Goal: Information Seeking & Learning: Learn about a topic

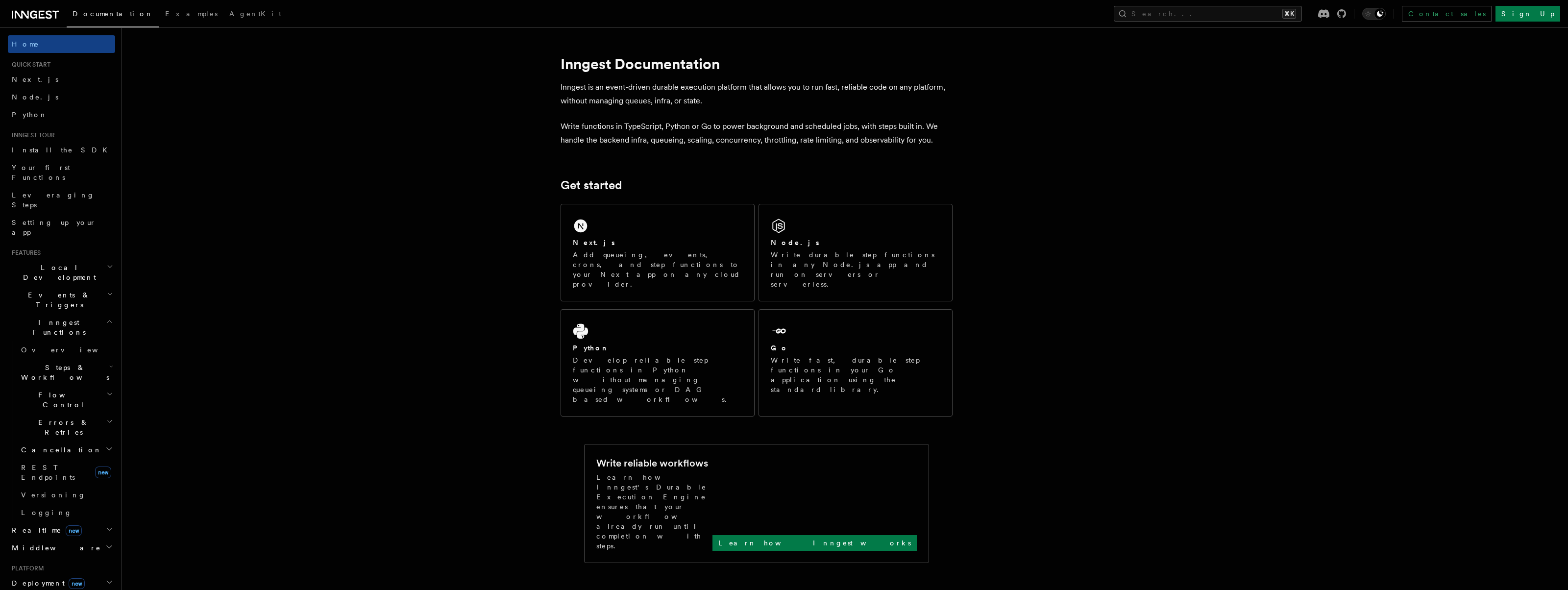
click at [165, 12] on span "Examples" at bounding box center [191, 13] width 53 height 8
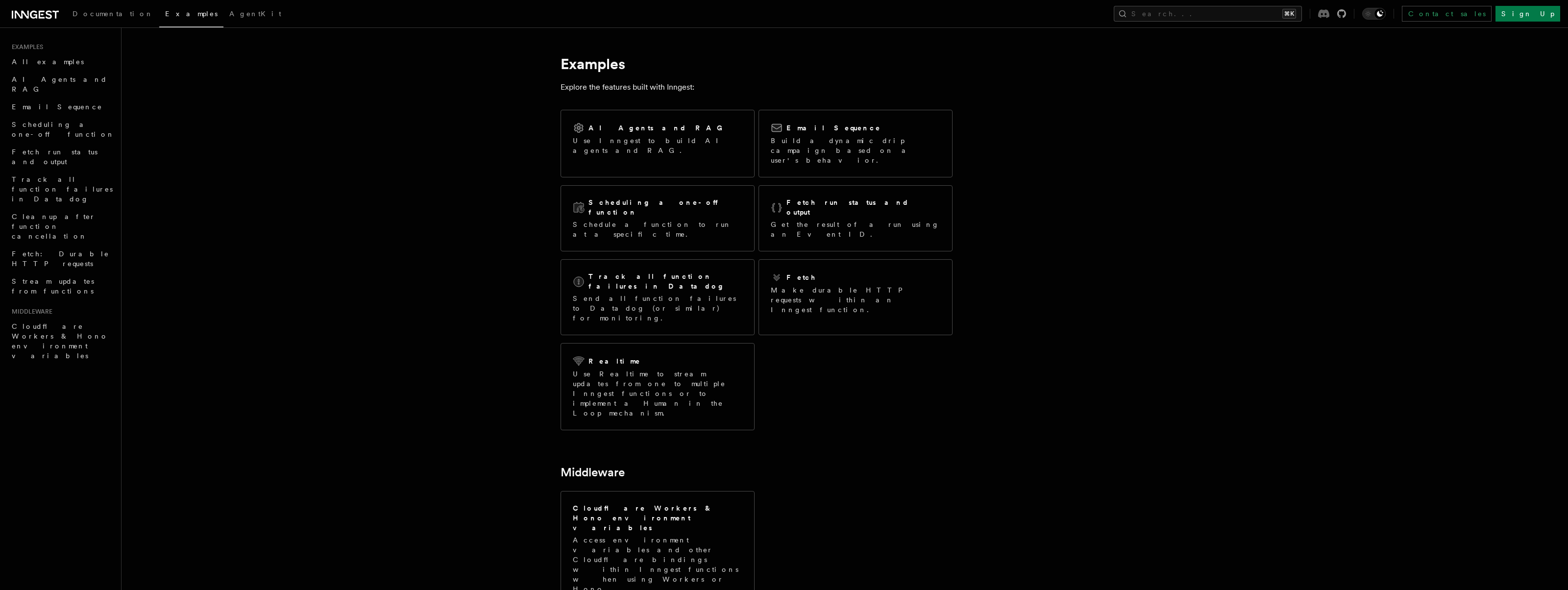
click at [1330, 14] on icon at bounding box center [1324, 13] width 12 height 9
click at [1347, 16] on icon at bounding box center [1341, 13] width 9 height 9
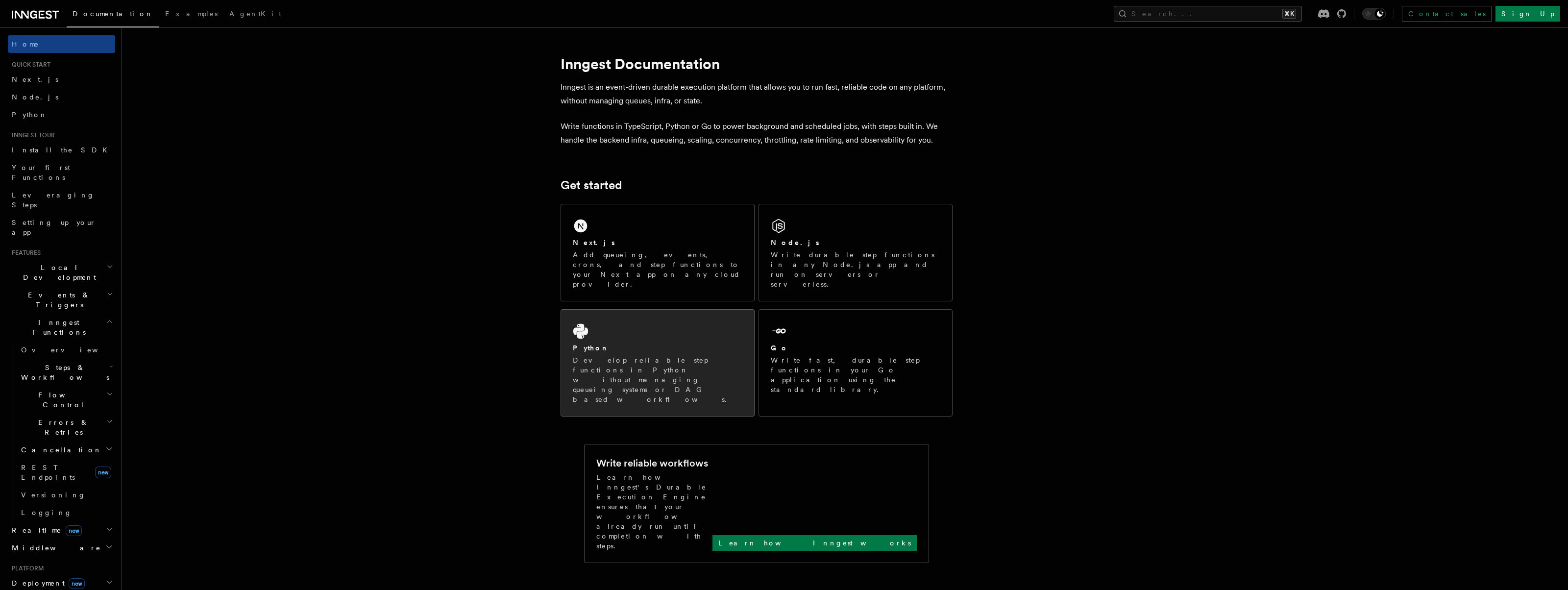
click at [650, 356] on p "Develop reliable step functions in Python without managing queueing systems or …" at bounding box center [658, 380] width 169 height 49
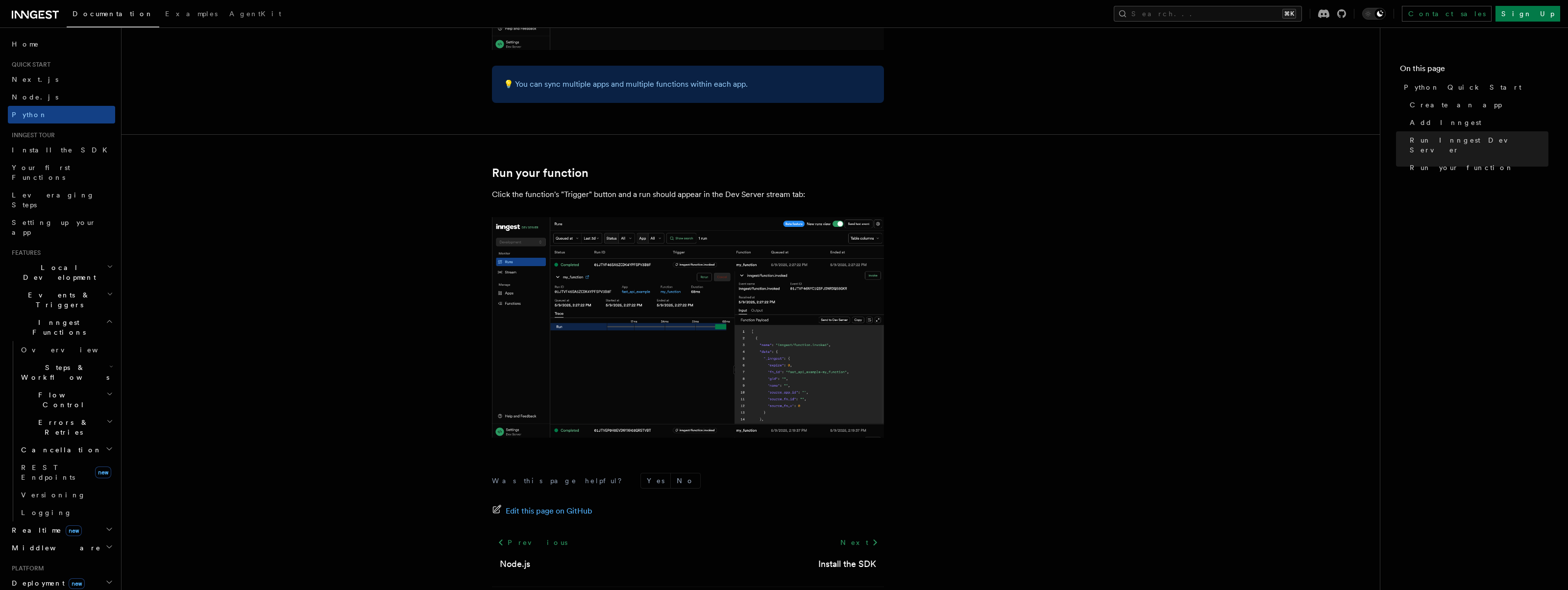
scroll to position [1887, 0]
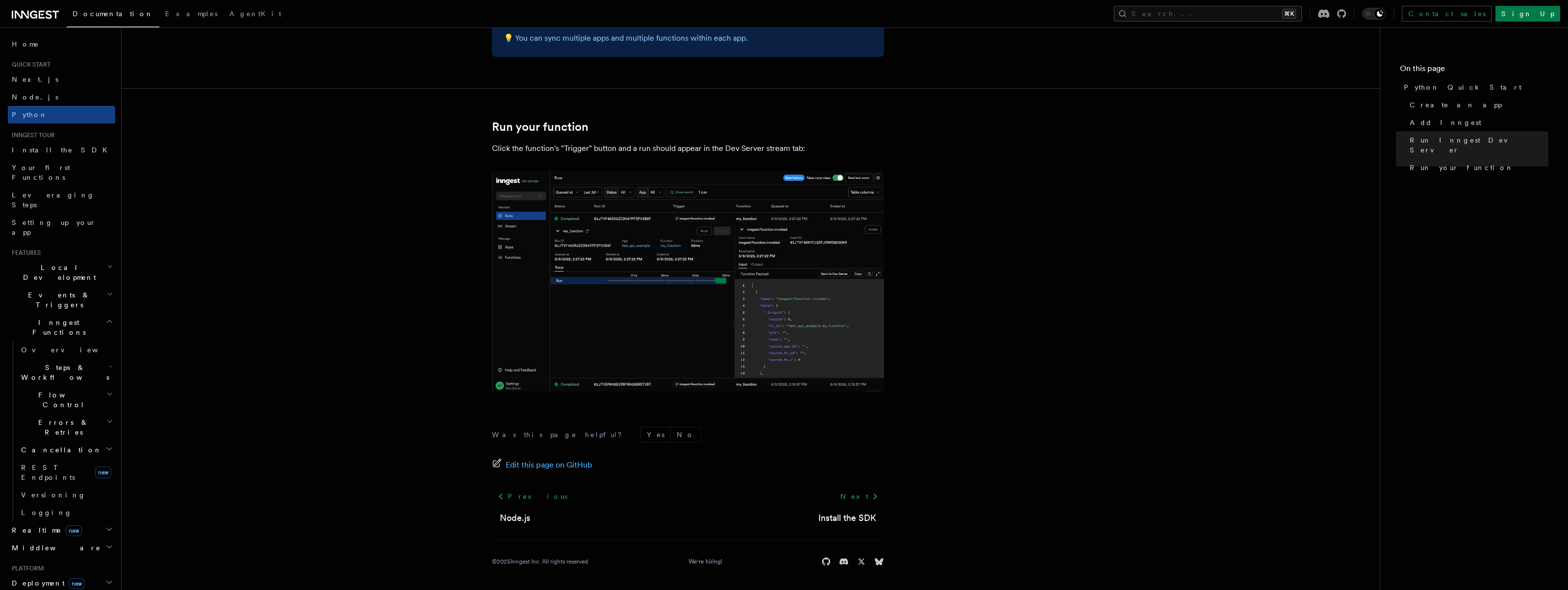
click at [33, 526] on span "Realtime new" at bounding box center [44, 530] width 74 height 10
click at [38, 544] on span "Overview" at bounding box center [71, 548] width 101 height 8
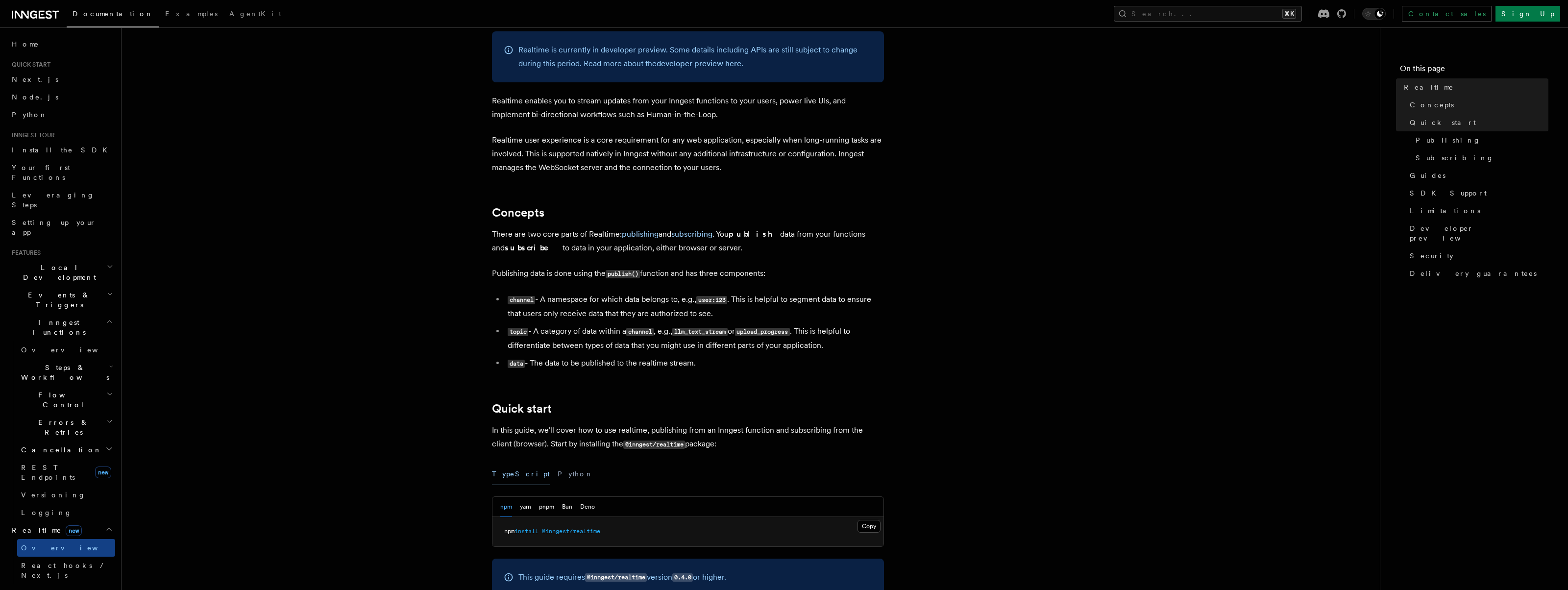
scroll to position [63, 0]
click at [559, 149] on p "Realtime user experience is a core requirement for any web application, especia…" at bounding box center [688, 153] width 392 height 41
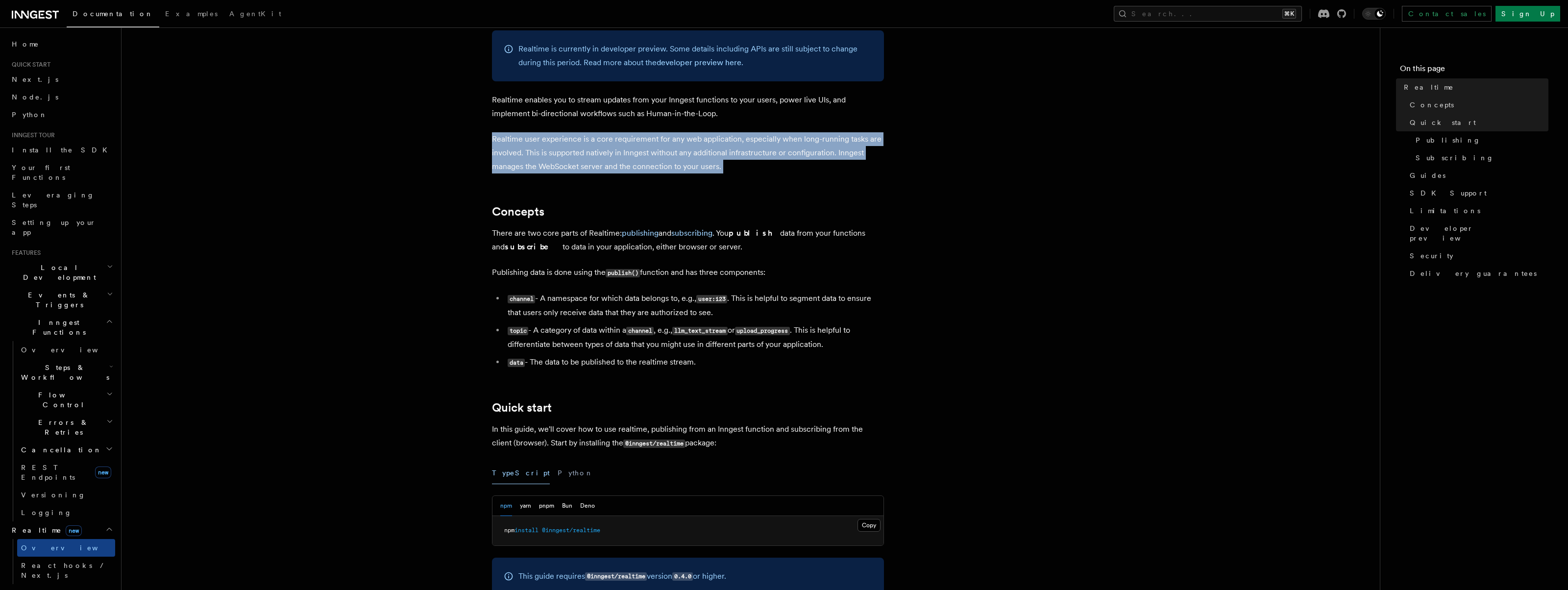
click at [559, 149] on p "Realtime user experience is a core requirement for any web application, especia…" at bounding box center [688, 153] width 392 height 41
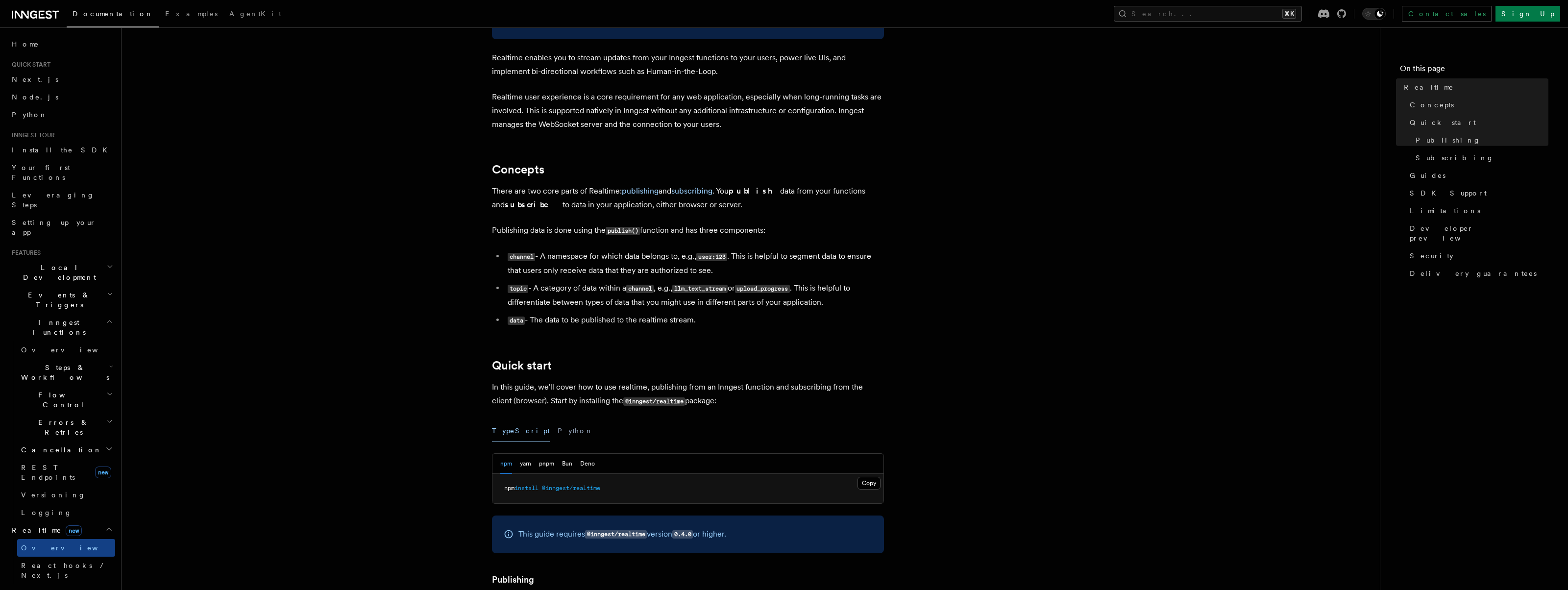
scroll to position [109, 0]
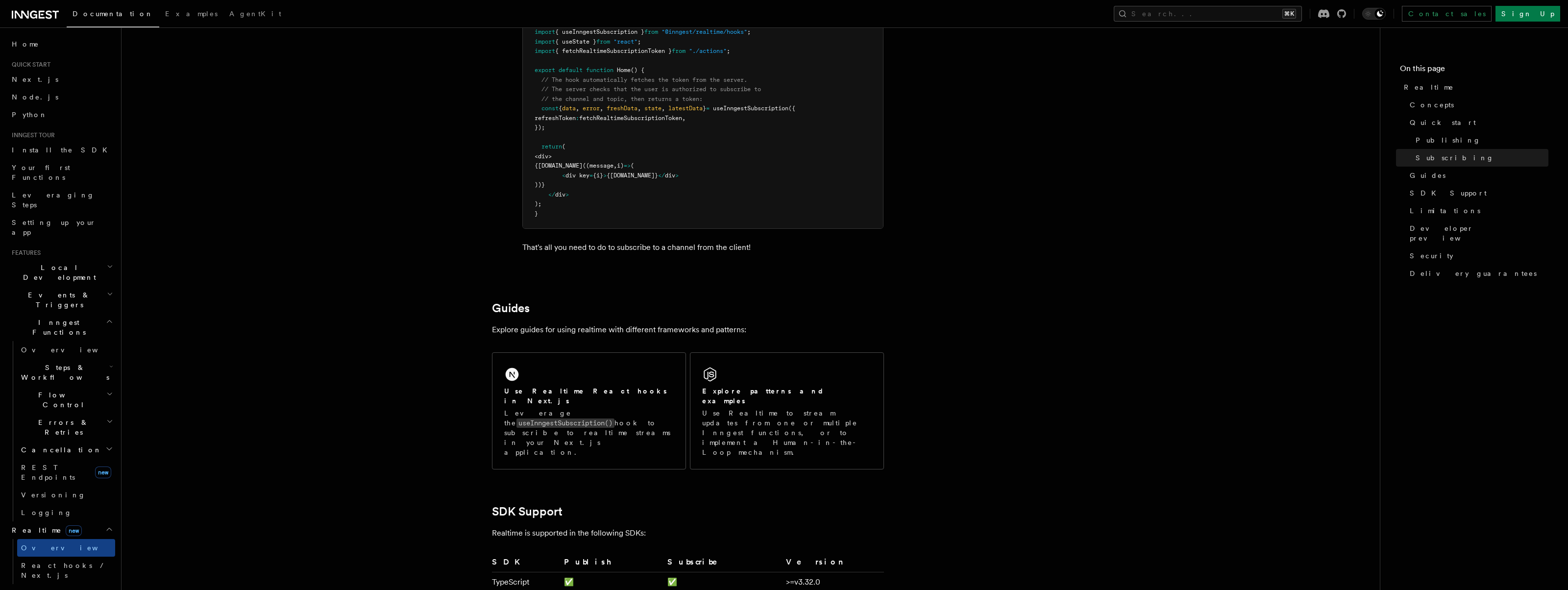
scroll to position [2012, 0]
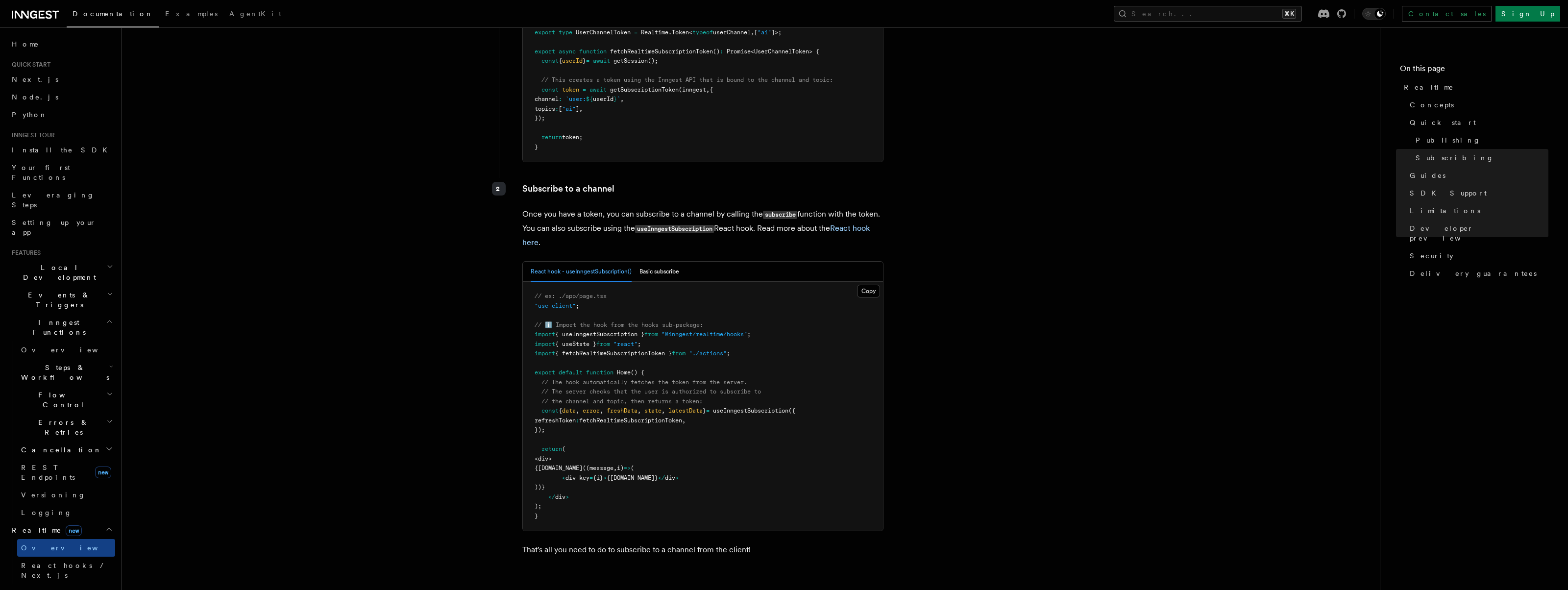
scroll to position [1514, 0]
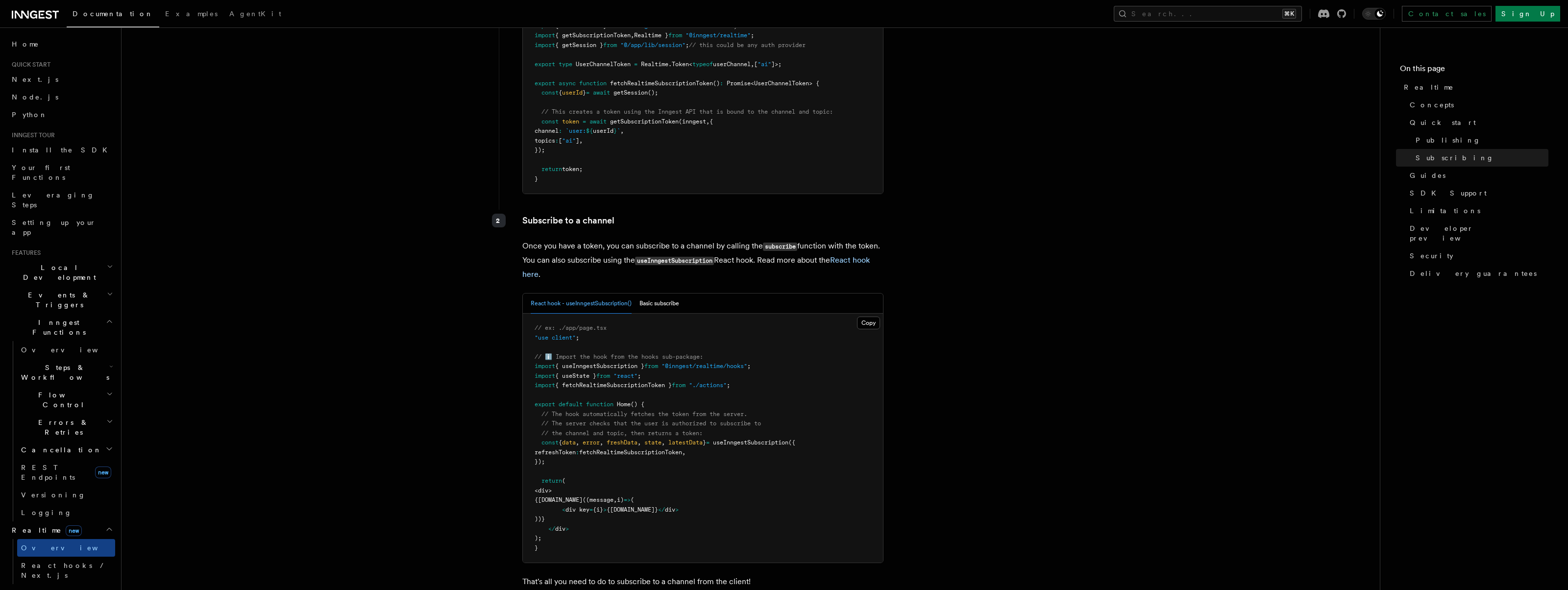
click at [460, 268] on article "Features Realtime TypeScript SDK v3.32.0+ Go SDK v0.9.0+ Python v0.5.9+ Realtim…" at bounding box center [751, 78] width 1228 height 3101
click at [460, 305] on article "Features Realtime TypeScript SDK v3.32.0+ Go SDK v0.9.0+ Python v0.5.9+ Realtim…" at bounding box center [751, 78] width 1228 height 3101
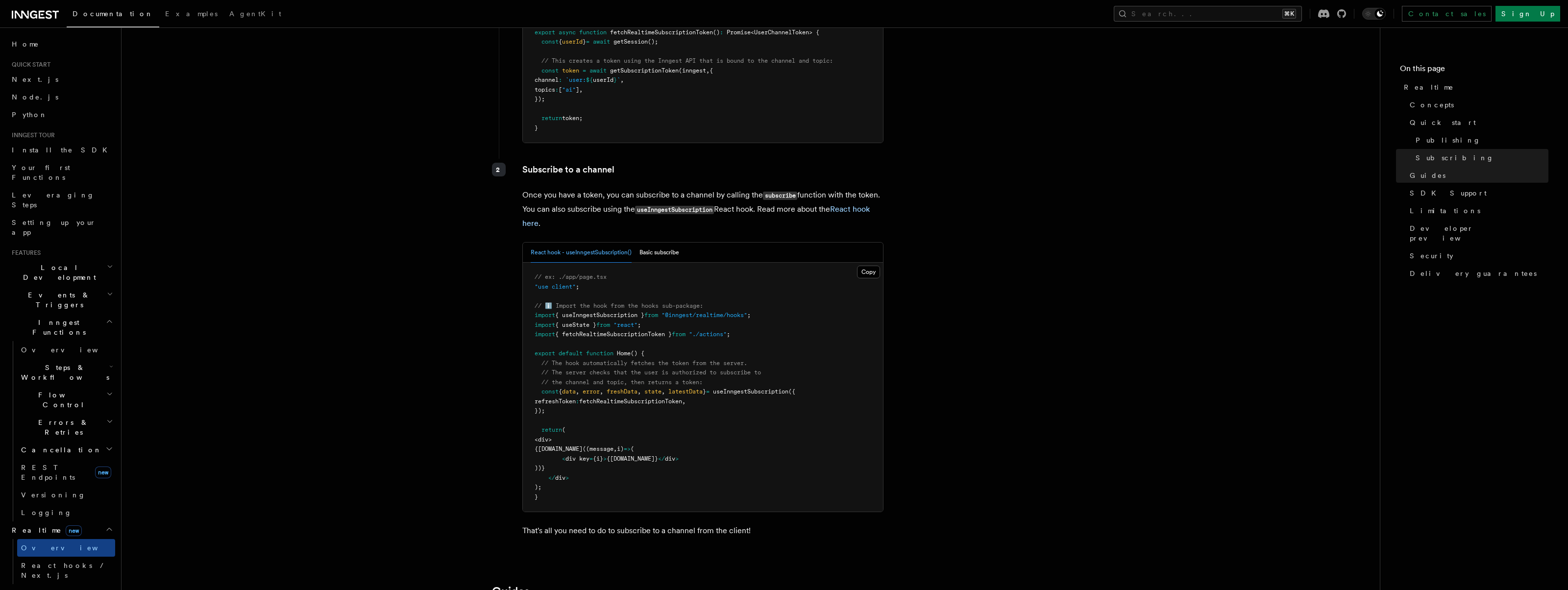
click at [460, 305] on article "Features Realtime TypeScript SDK v3.32.0+ Go SDK v0.9.0+ Python v0.5.9+ Realtim…" at bounding box center [751, 27] width 1228 height 3101
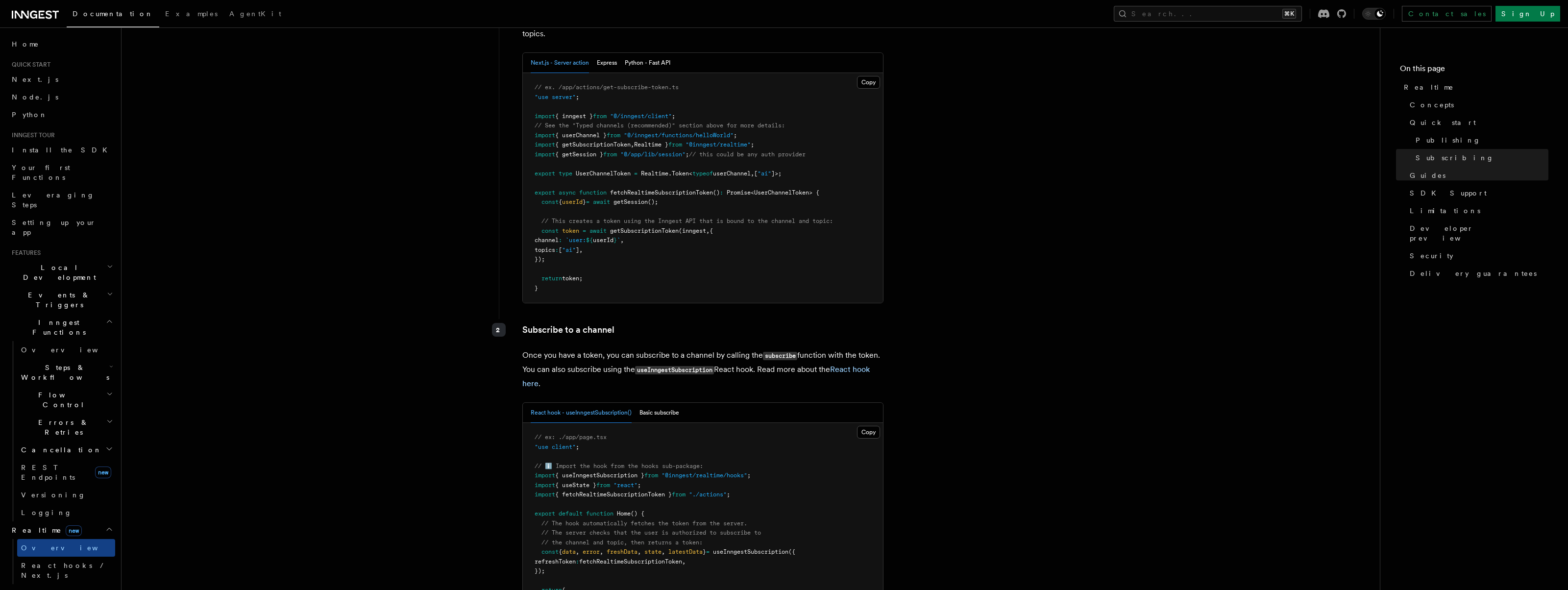
scroll to position [1087, 0]
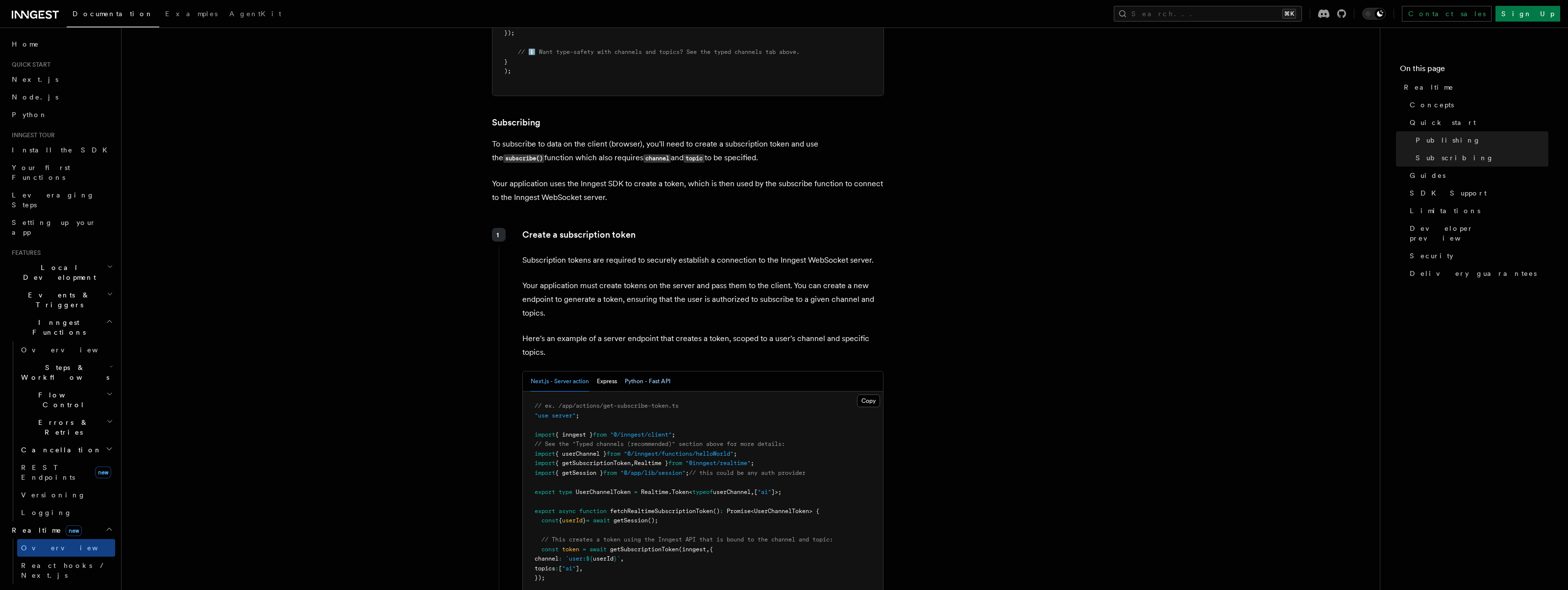
click at [657, 383] on button "Python - Fast API" at bounding box center [647, 381] width 45 height 20
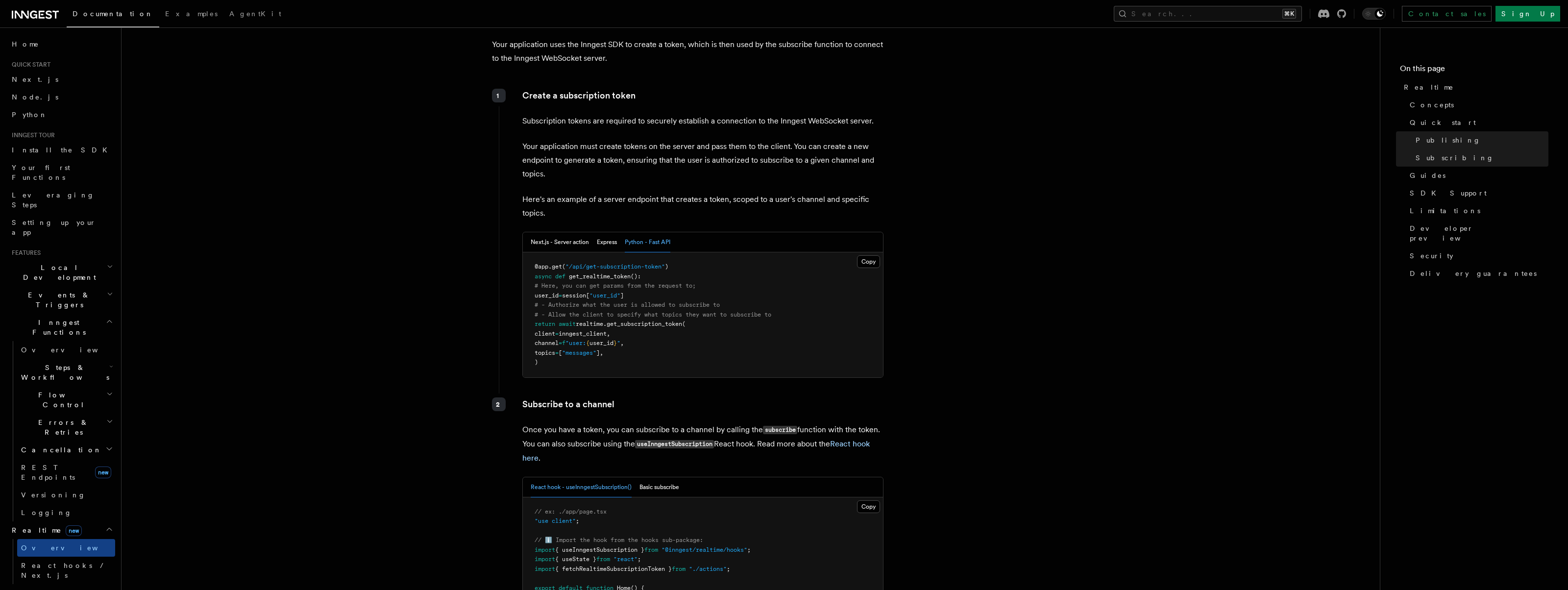
scroll to position [1227, 0]
click at [1001, 316] on article "Features Realtime TypeScript SDK v3.32.0+ Go SDK v0.9.0+ Python v0.5.9+ Realtim…" at bounding box center [751, 314] width 1228 height 2996
click at [661, 267] on span ""/api/get-subscription-token"" at bounding box center [614, 265] width 99 height 7
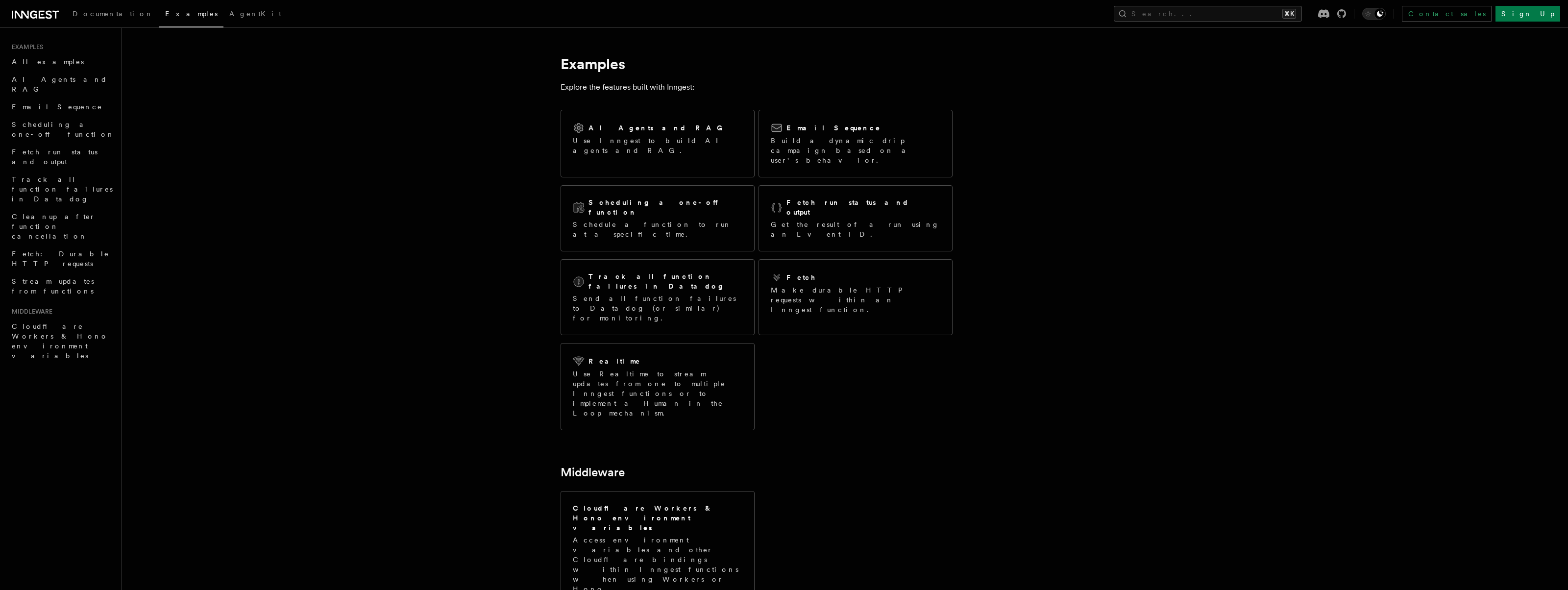
click at [661, 293] on p "Send all function failures to Datadog (or similar) for monitoring." at bounding box center [658, 307] width 169 height 30
